Goal: Information Seeking & Learning: Learn about a topic

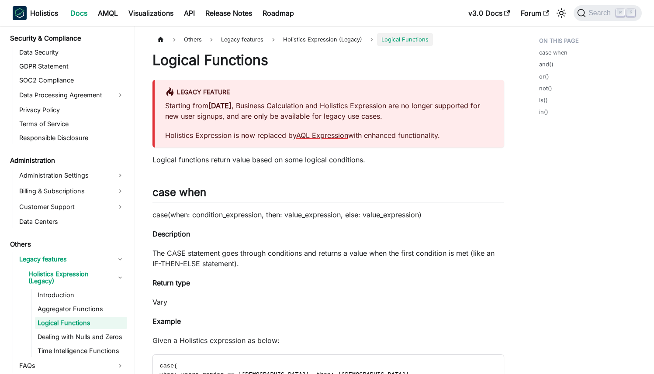
scroll to position [1046, 0]
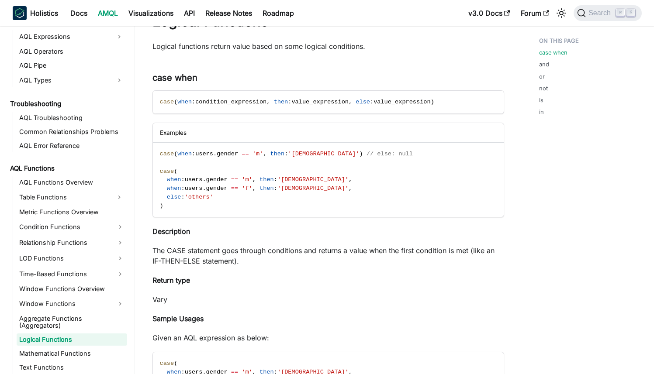
scroll to position [496, 0]
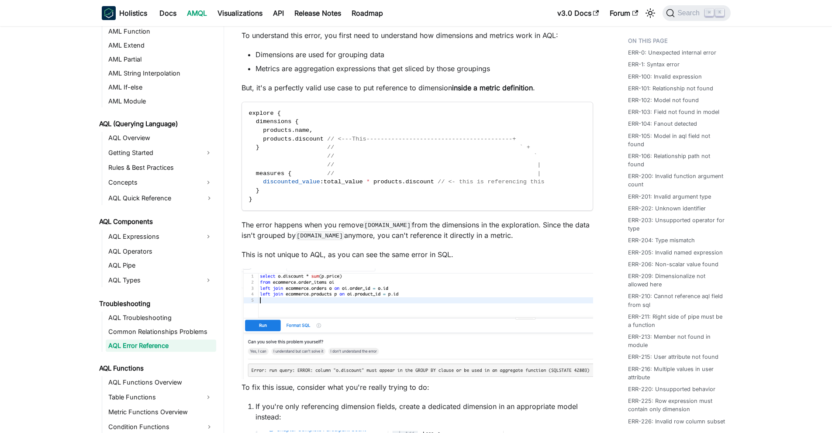
scroll to position [7033, 0]
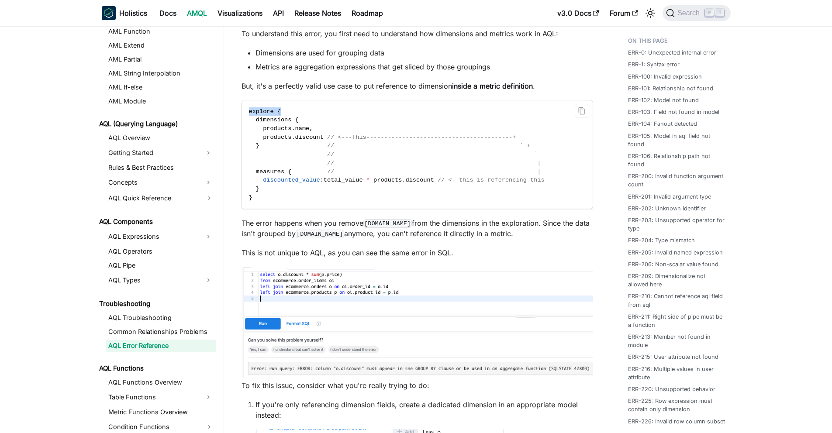
drag, startPoint x: 247, startPoint y: 126, endPoint x: 284, endPoint y: 126, distance: 37.1
click at [284, 126] on code "explore { dimensions { products . name , products . discount // <---This-------…" at bounding box center [417, 154] width 350 height 109
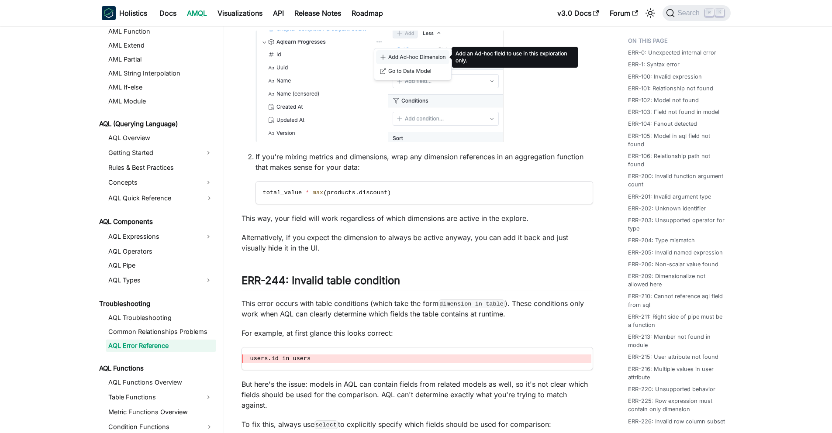
scroll to position [7448, 0]
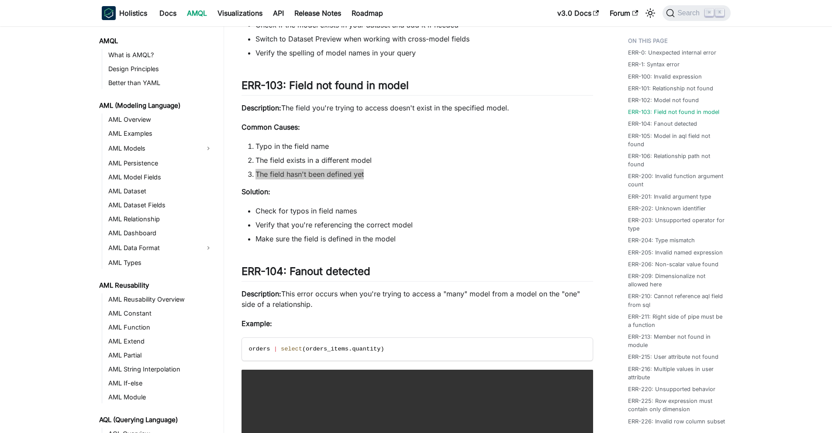
scroll to position [296, 0]
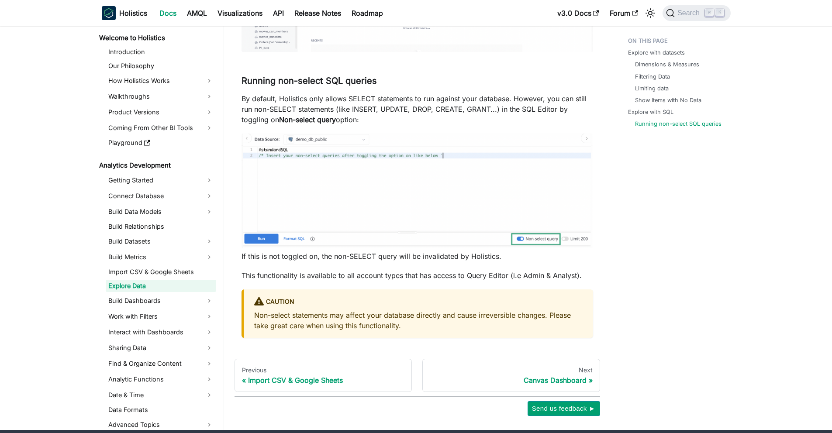
scroll to position [3161, 0]
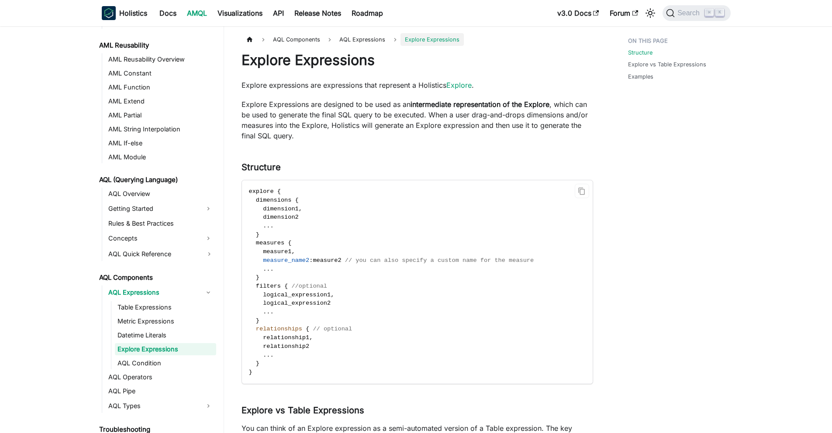
scroll to position [244, 0]
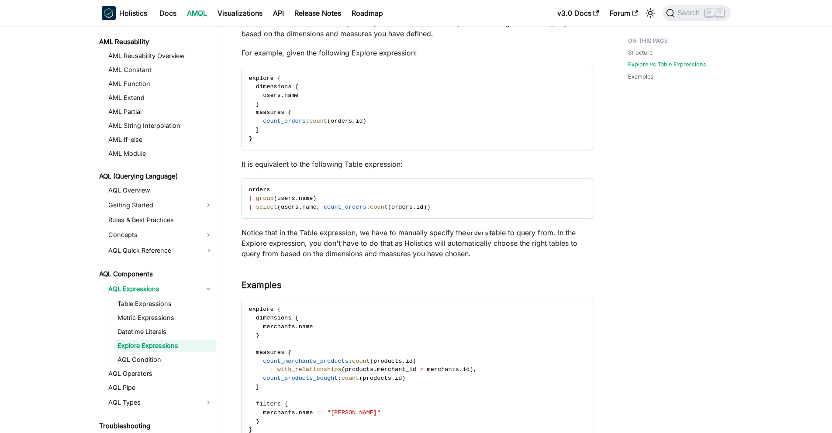
click at [463, 86] on div "Explore Expressions Explore expressions are expressions that represent a Holist…" at bounding box center [418, 39] width 352 height 807
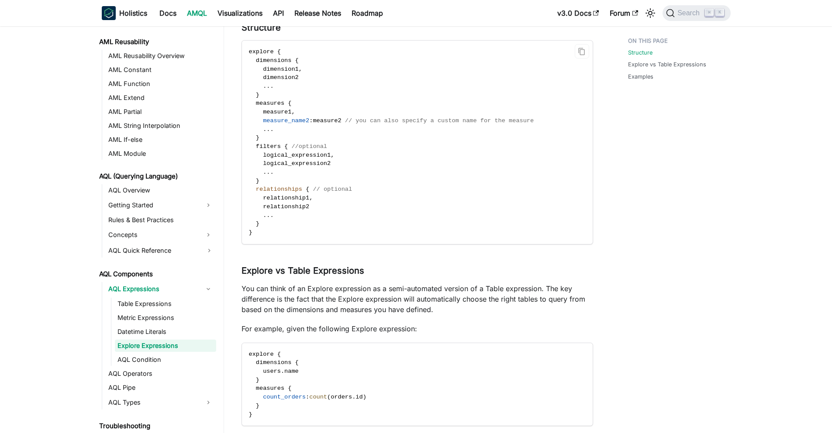
scroll to position [0, 0]
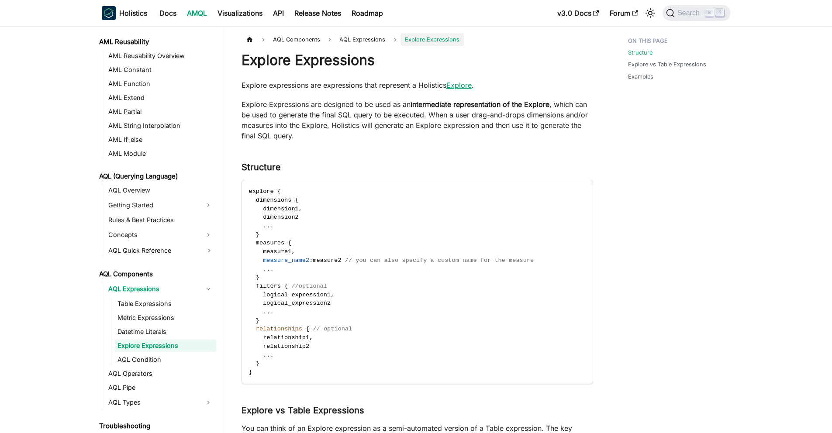
click at [461, 85] on link "Explore" at bounding box center [459, 85] width 25 height 9
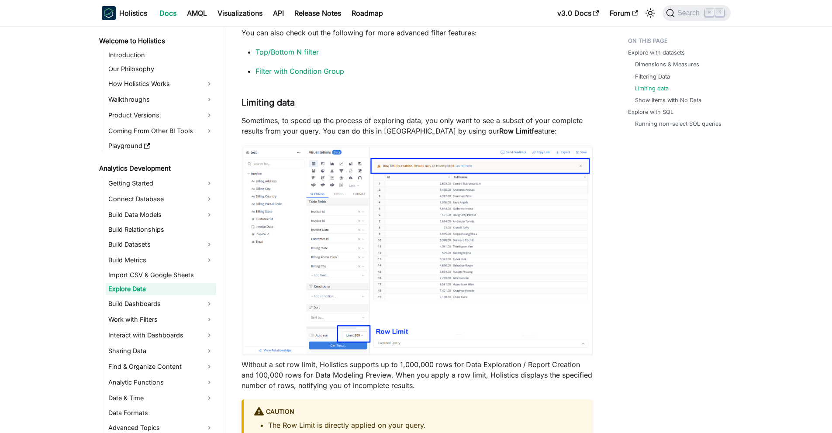
scroll to position [1591, 0]
